Goal: Task Accomplishment & Management: Manage account settings

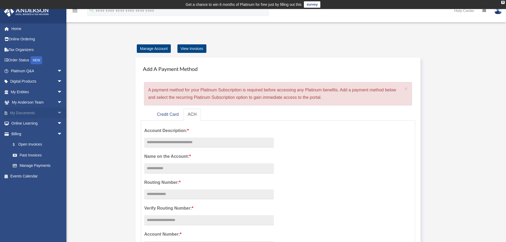
click at [33, 114] on link "My Documents arrow_drop_down" at bounding box center [37, 113] width 67 height 11
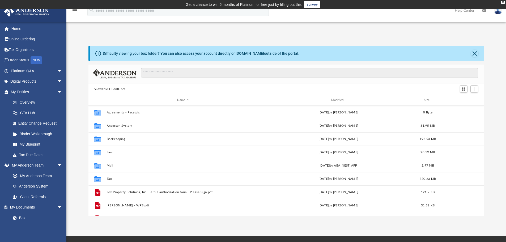
scroll to position [117, 392]
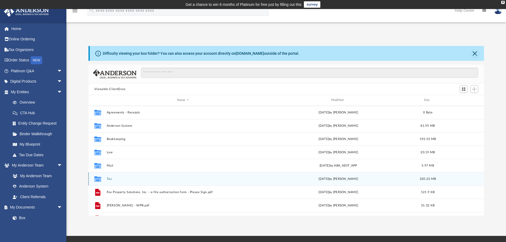
click at [96, 179] on icon "grid" at bounding box center [97, 179] width 7 height 4
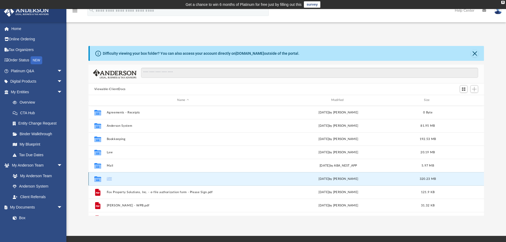
click at [97, 179] on icon "grid" at bounding box center [97, 179] width 7 height 6
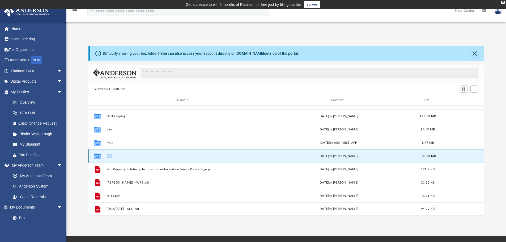
scroll to position [27, 0]
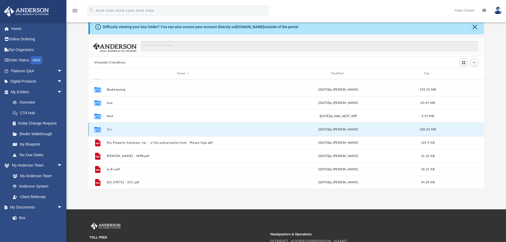
click at [97, 130] on icon "grid" at bounding box center [97, 130] width 7 height 4
click at [97, 130] on icon "grid" at bounding box center [97, 130] width 7 height 6
click at [111, 131] on button "Tax" at bounding box center [183, 129] width 153 height 3
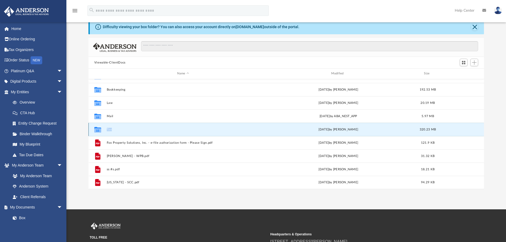
click at [111, 131] on button "Tax" at bounding box center [183, 129] width 153 height 3
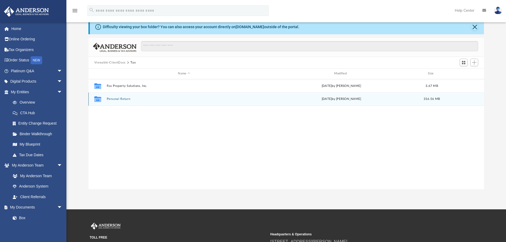
click at [112, 98] on button "Personal Return" at bounding box center [184, 98] width 155 height 3
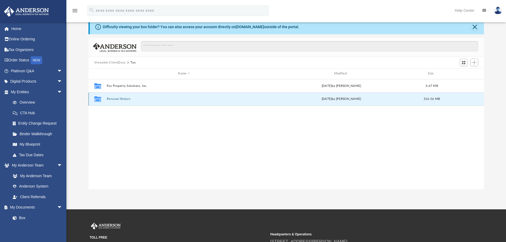
click at [112, 98] on button "Personal Return" at bounding box center [184, 98] width 155 height 3
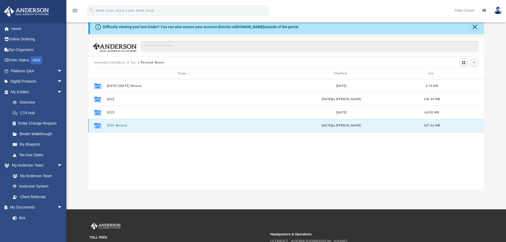
click at [112, 126] on button "2024 Returns" at bounding box center [184, 125] width 155 height 3
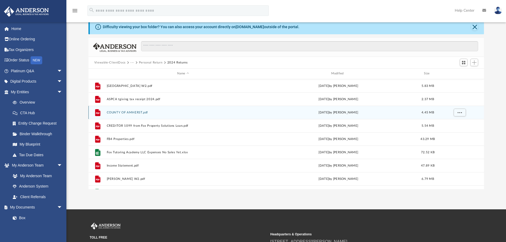
scroll to position [106, 0]
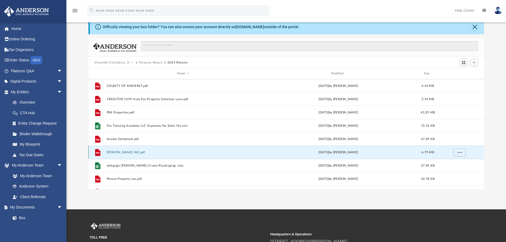
click at [116, 152] on button "[PERSON_NAME] W2.pdf" at bounding box center [183, 152] width 153 height 3
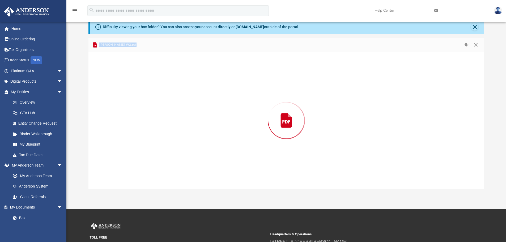
click at [116, 152] on div "Preview" at bounding box center [286, 120] width 396 height 137
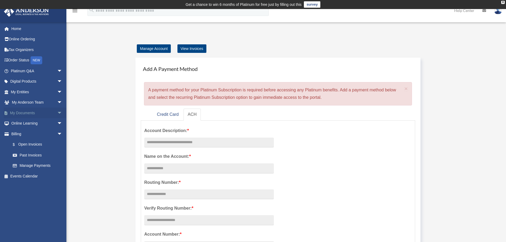
click at [30, 114] on link "My Documents arrow_drop_down" at bounding box center [37, 113] width 67 height 11
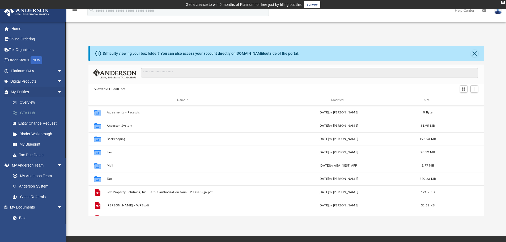
scroll to position [117, 392]
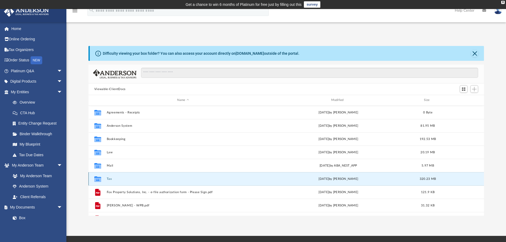
click at [108, 178] on button "Tax" at bounding box center [183, 178] width 153 height 3
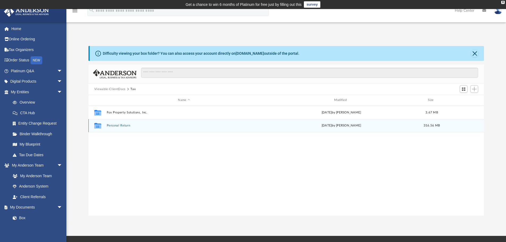
click at [116, 126] on button "Personal Return" at bounding box center [184, 125] width 155 height 3
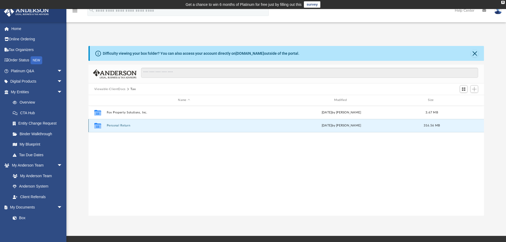
click at [116, 126] on button "Personal Return" at bounding box center [184, 125] width 155 height 3
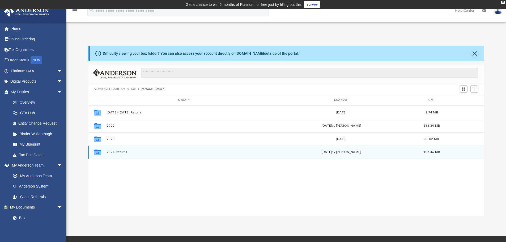
click at [116, 152] on button "2024 Returns" at bounding box center [184, 151] width 155 height 3
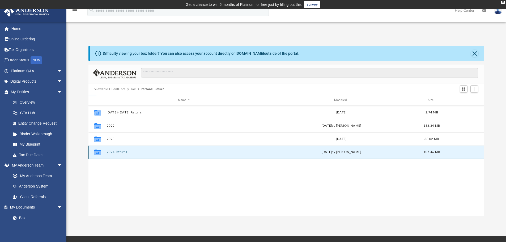
click at [116, 152] on button "2024 Returns" at bounding box center [184, 151] width 155 height 3
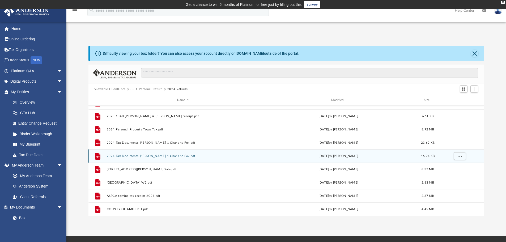
scroll to position [0, 0]
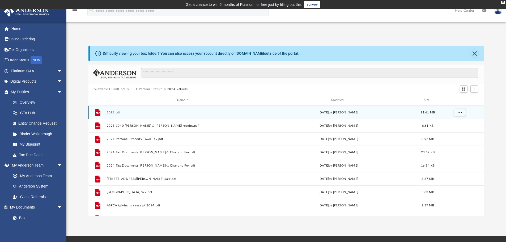
click at [114, 110] on div "File 1098.pdf [DATE] by [PERSON_NAME] 11.61 MB" at bounding box center [286, 112] width 396 height 13
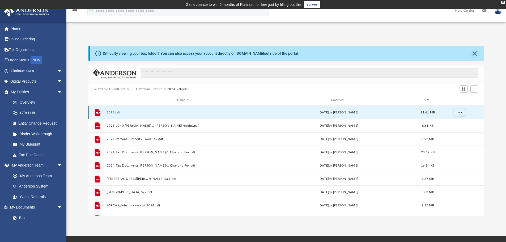
click at [114, 110] on div "File 1098.pdf [DATE] by [PERSON_NAME] 11.61 MB" at bounding box center [286, 112] width 396 height 13
click at [117, 112] on button "1098.pdf" at bounding box center [183, 112] width 153 height 3
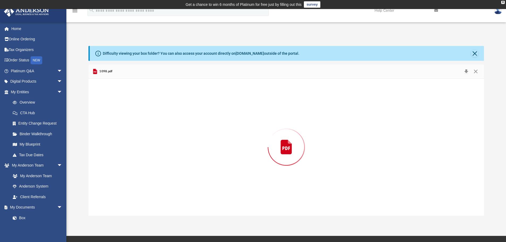
click at [117, 112] on div "Preview" at bounding box center [286, 147] width 396 height 137
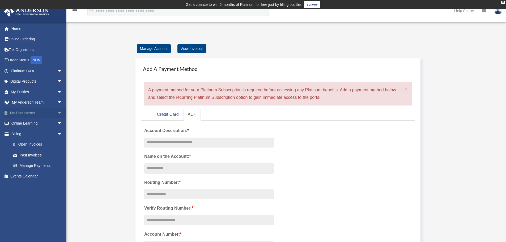
click at [26, 112] on link "My Documents arrow_drop_down" at bounding box center [37, 113] width 67 height 11
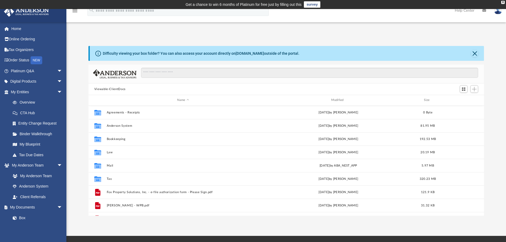
scroll to position [117, 392]
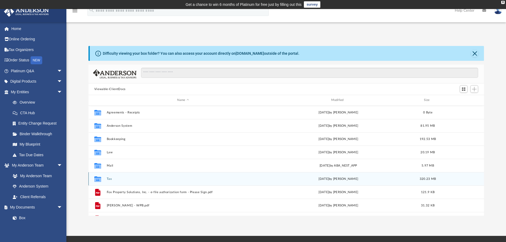
click at [109, 177] on button "Tax" at bounding box center [183, 178] width 153 height 3
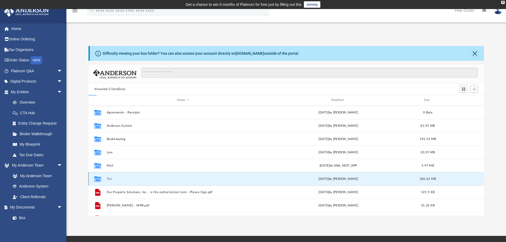
click at [109, 177] on button "Tax" at bounding box center [183, 178] width 153 height 3
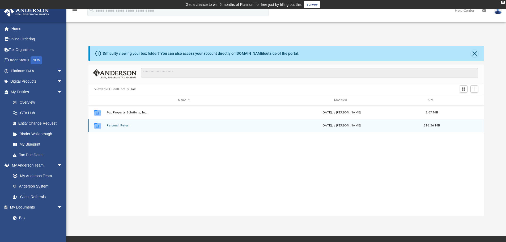
click at [115, 125] on button "Personal Return" at bounding box center [184, 125] width 155 height 3
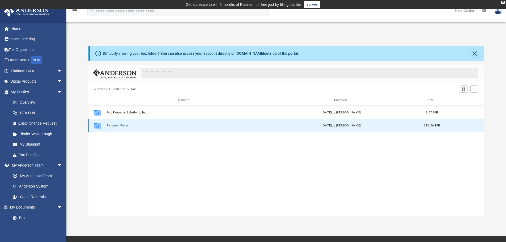
click at [115, 125] on button "Personal Return" at bounding box center [184, 125] width 155 height 3
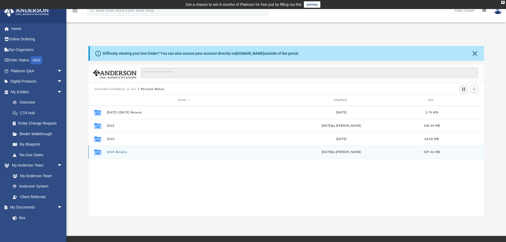
click at [113, 151] on button "2024 Returns" at bounding box center [184, 151] width 155 height 3
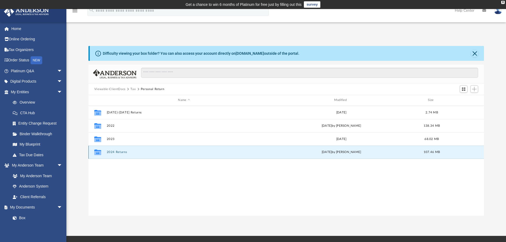
click at [113, 151] on button "2024 Returns" at bounding box center [184, 151] width 155 height 3
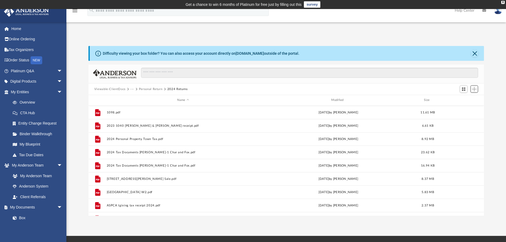
click at [473, 92] on button "Add" at bounding box center [474, 88] width 8 height 7
click at [463, 101] on li "Upload" at bounding box center [466, 100] width 17 height 6
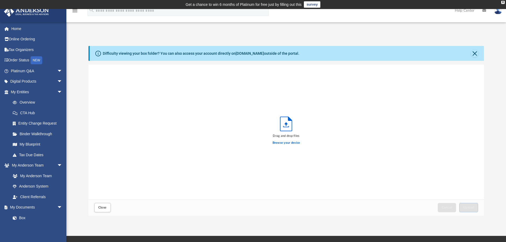
scroll to position [131, 392]
click at [287, 124] on icon "Upload" at bounding box center [286, 123] width 3 height 3
click at [285, 125] on icon "Upload" at bounding box center [286, 124] width 12 height 14
click at [464, 207] on span "Upload" at bounding box center [468, 207] width 11 height 3
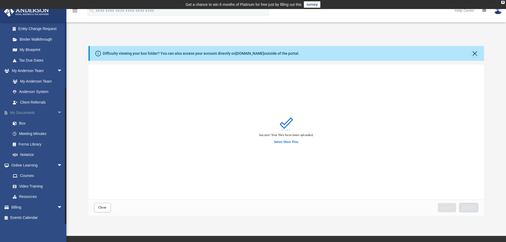
click at [25, 113] on link "My Documents arrow_drop_down" at bounding box center [37, 113] width 67 height 11
click at [20, 124] on link "Box" at bounding box center [38, 123] width 63 height 11
click at [105, 206] on span "Close" at bounding box center [102, 207] width 9 height 3
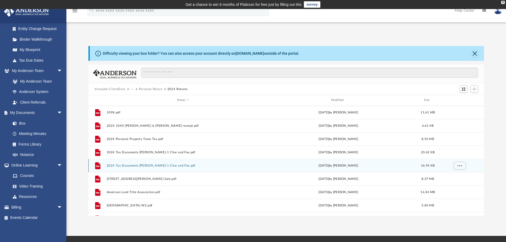
click at [134, 165] on button "2024 Tax Documents [PERSON_NAME]-1 Char and Fox.pdf" at bounding box center [183, 165] width 153 height 3
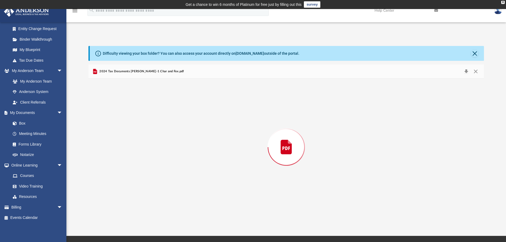
click at [134, 165] on div "Preview" at bounding box center [286, 147] width 396 height 137
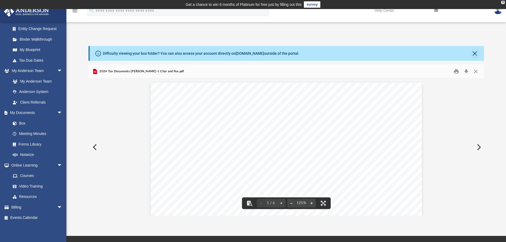
click at [95, 147] on button "Preview" at bounding box center [94, 147] width 12 height 15
click at [94, 146] on button "Preview" at bounding box center [94, 147] width 12 height 15
click at [474, 54] on button "Close" at bounding box center [474, 53] width 7 height 7
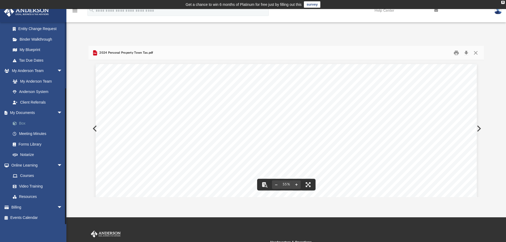
click at [22, 124] on link "Box" at bounding box center [38, 123] width 63 height 11
click at [503, 2] on div "X" at bounding box center [502, 2] width 3 height 3
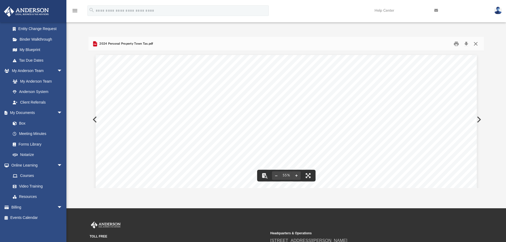
click at [476, 45] on button "Close" at bounding box center [476, 44] width 10 height 8
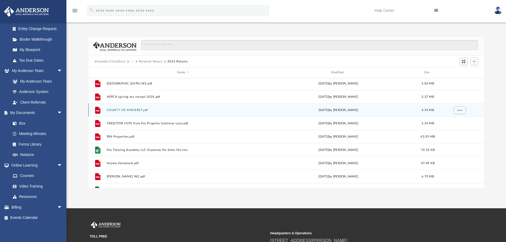
scroll to position [106, 0]
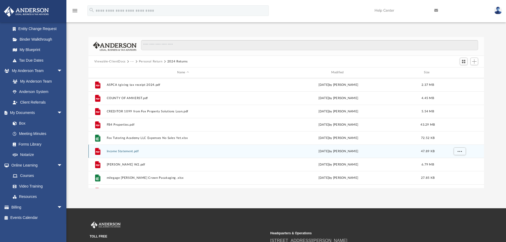
click at [133, 151] on button "Income Statement.pdf" at bounding box center [183, 151] width 153 height 3
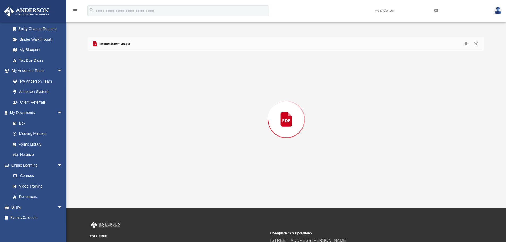
click at [133, 151] on div "Preview" at bounding box center [286, 119] width 396 height 137
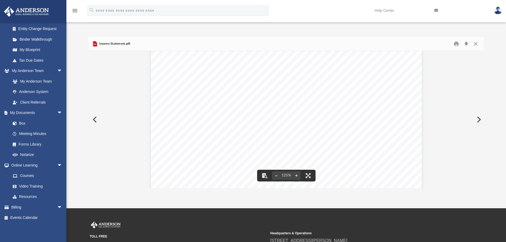
scroll to position [0, 0]
click at [94, 119] on button "Preview" at bounding box center [94, 119] width 12 height 15
click at [476, 44] on button "Close" at bounding box center [476, 44] width 10 height 8
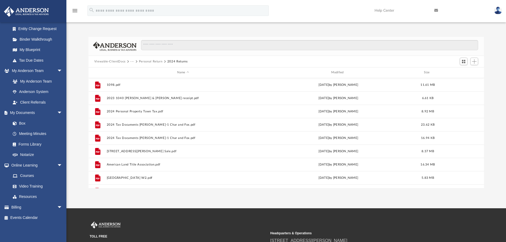
click at [497, 10] on img at bounding box center [498, 11] width 8 height 8
click at [403, 46] on link "Logout" at bounding box center [418, 46] width 53 height 11
